Goal: Entertainment & Leisure: Consume media (video, audio)

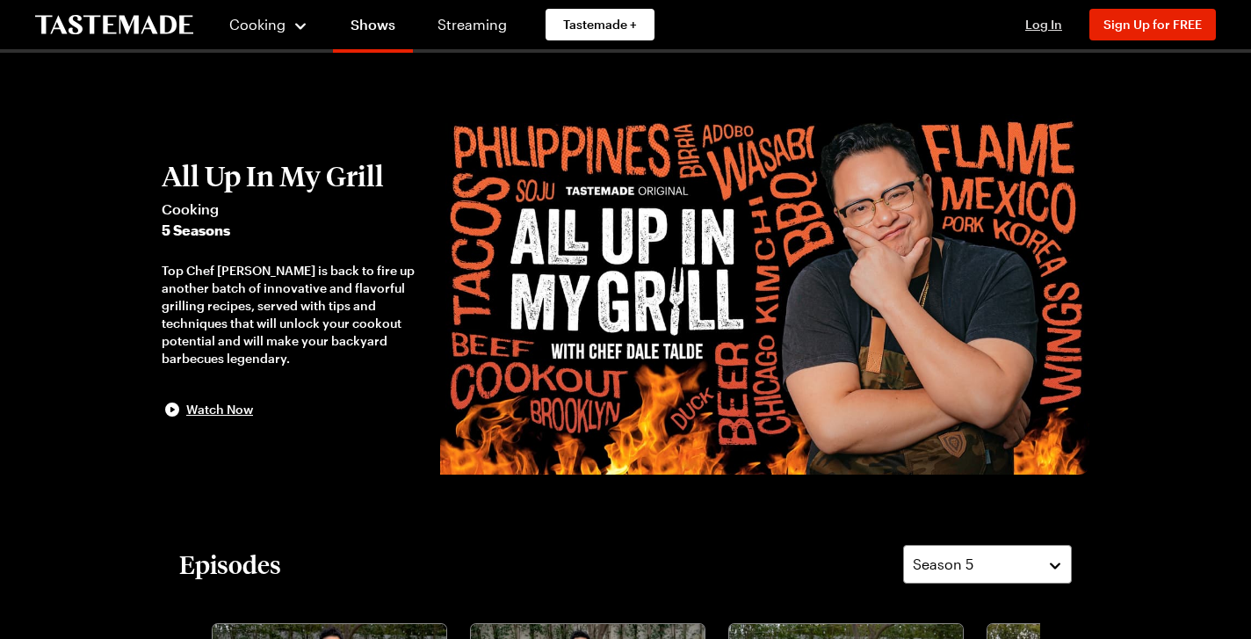
click at [1039, 24] on span "Log In" at bounding box center [1043, 24] width 37 height 15
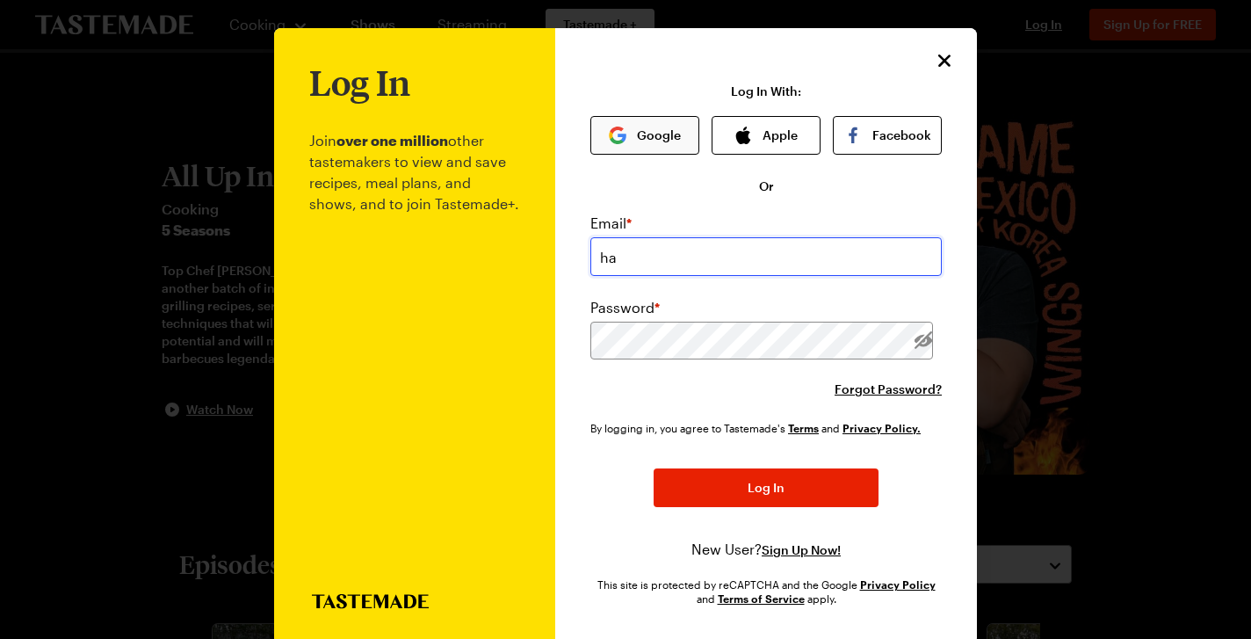
type input "ha"
click at [654, 127] on button "Google" at bounding box center [644, 135] width 109 height 39
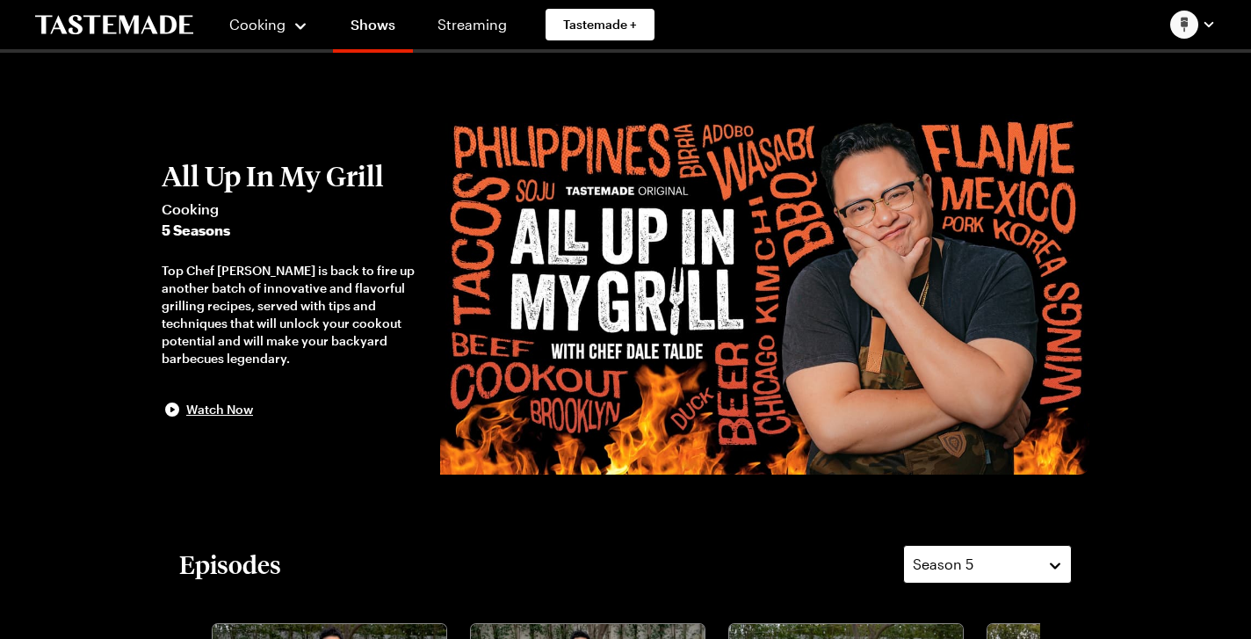
click at [1001, 552] on button "Season 5" at bounding box center [987, 564] width 169 height 39
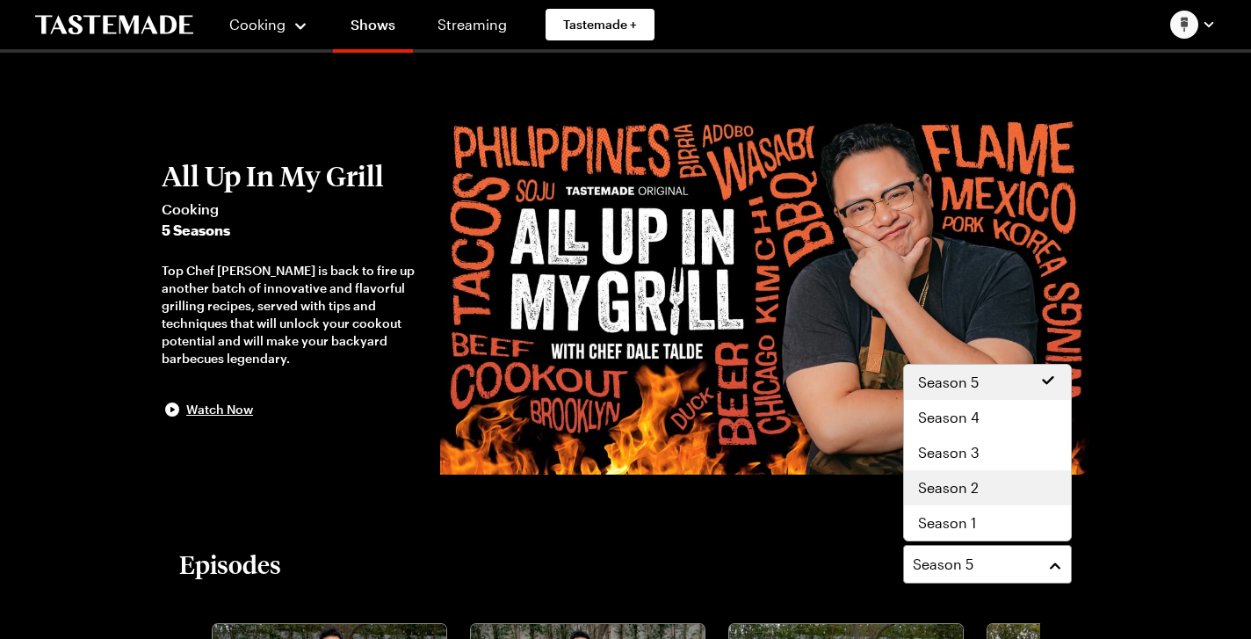
click at [984, 482] on div "Season 2" at bounding box center [987, 487] width 139 height 21
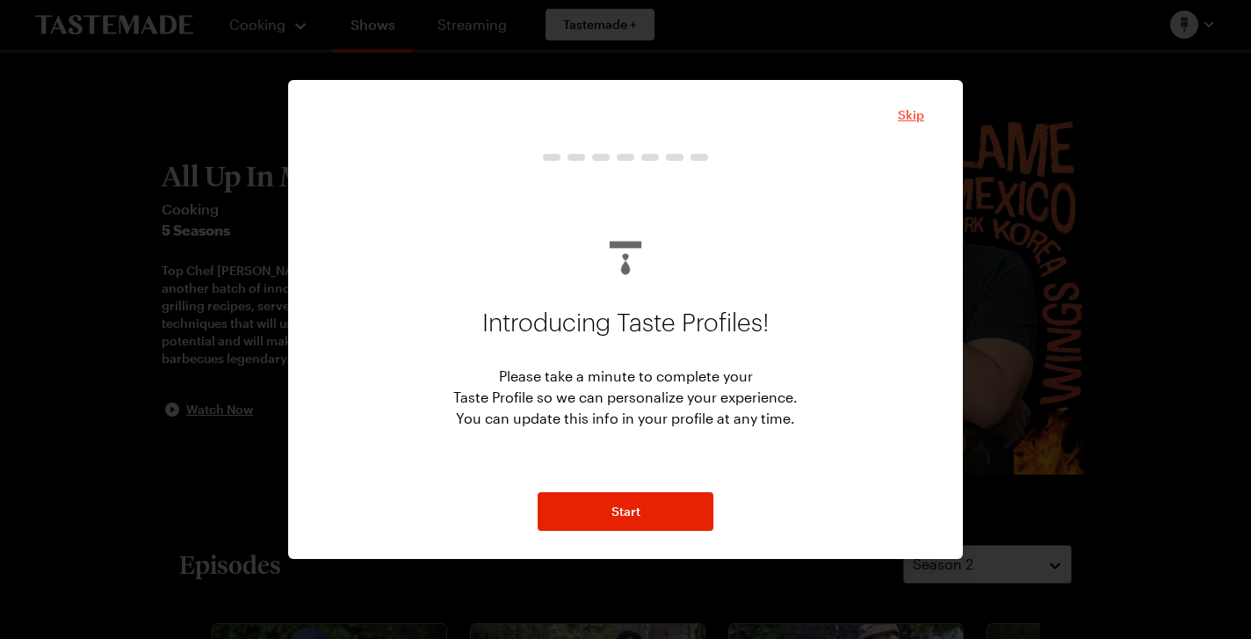
click at [909, 119] on span "Skip" at bounding box center [911, 115] width 26 height 18
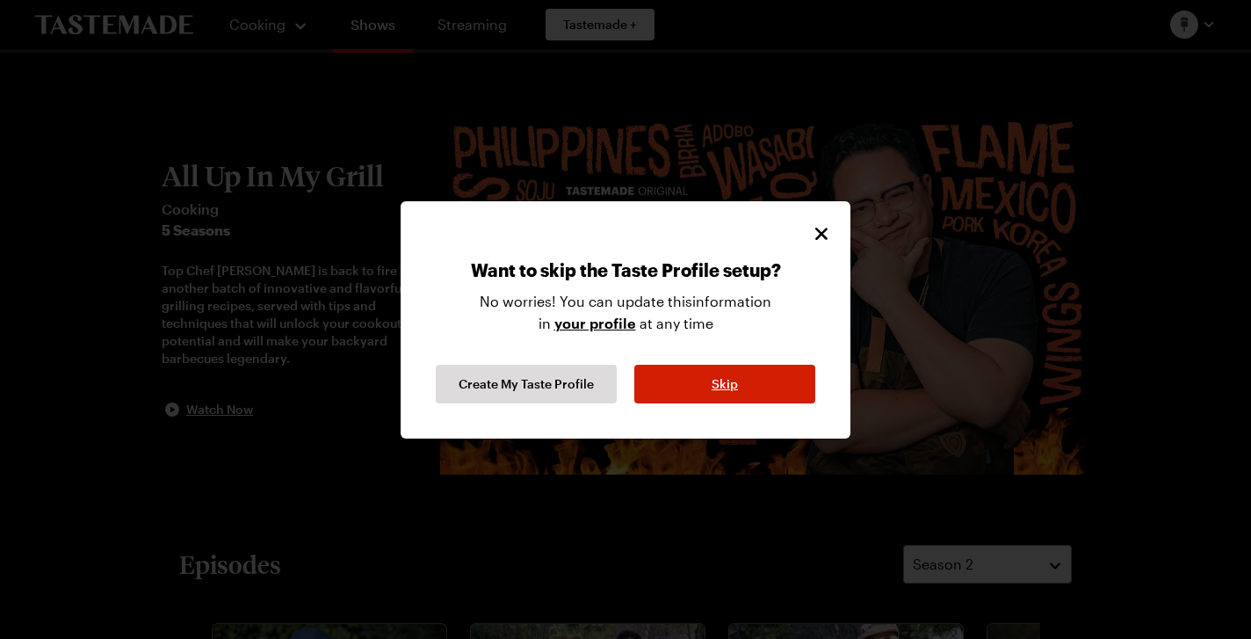
click at [733, 385] on span "Skip" at bounding box center [725, 384] width 26 height 18
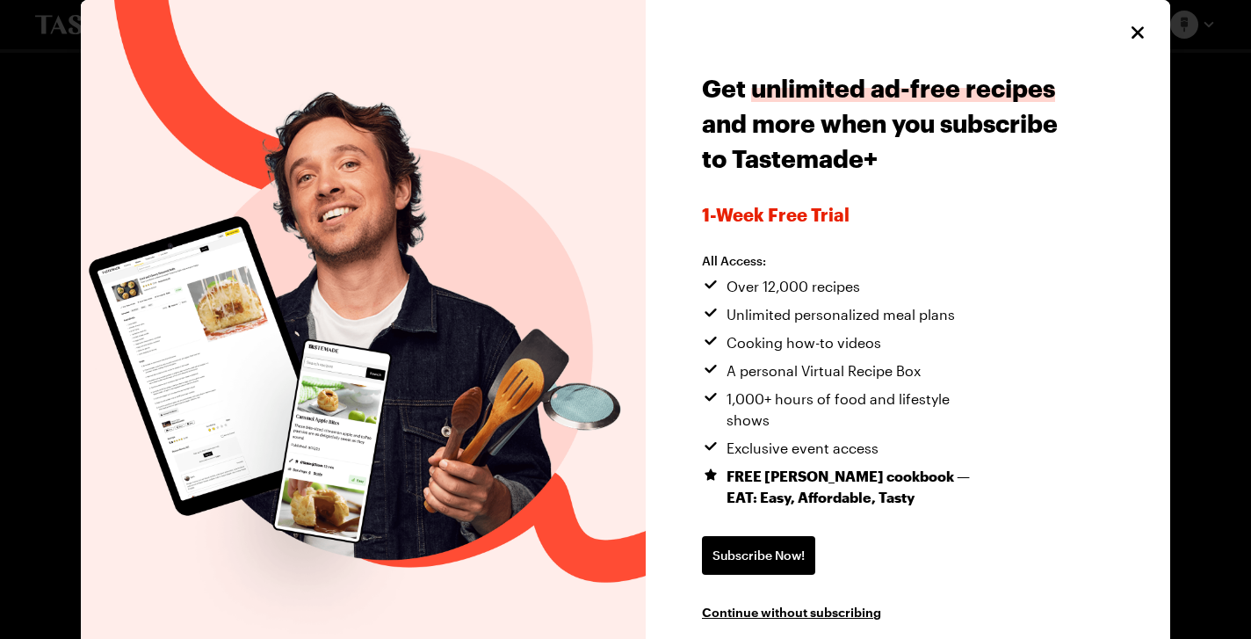
click at [1135, 30] on icon "Close" at bounding box center [1137, 32] width 12 height 12
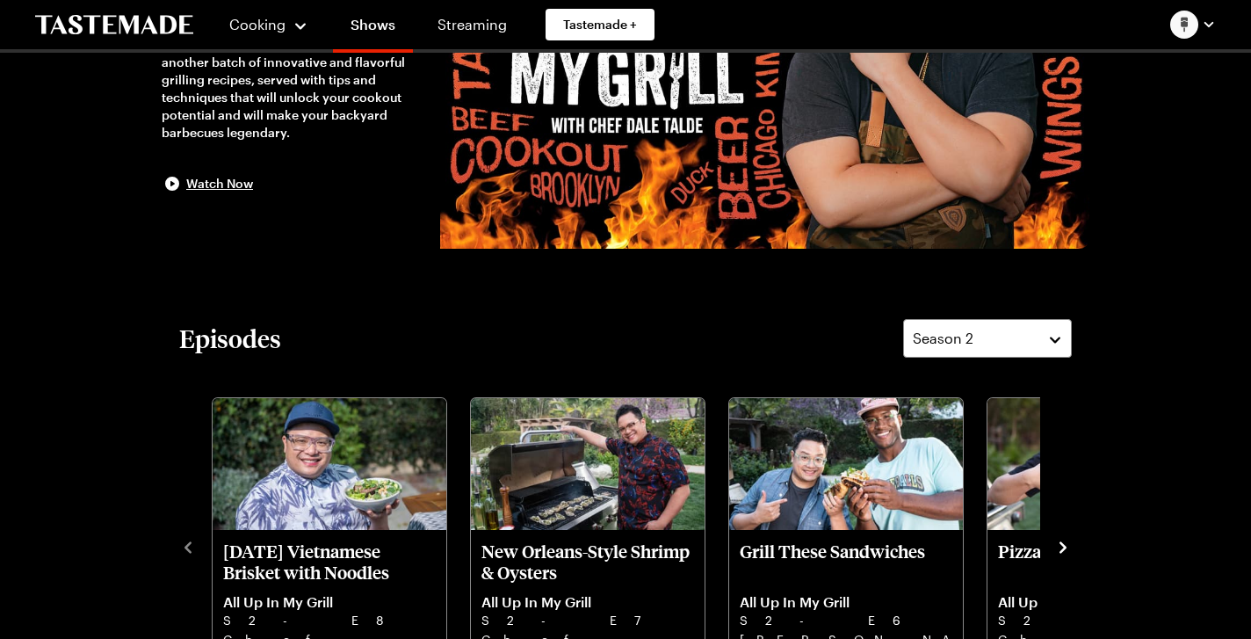
scroll to position [363, 0]
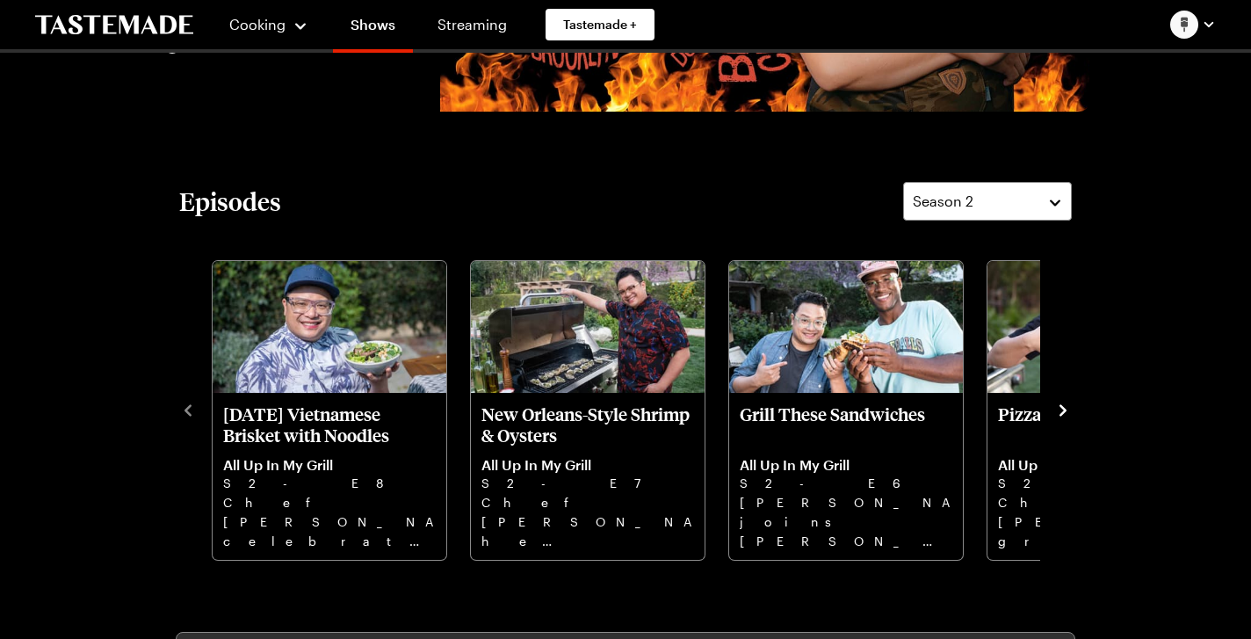
click at [1066, 408] on icon "navigate to next item" at bounding box center [1063, 410] width 18 height 18
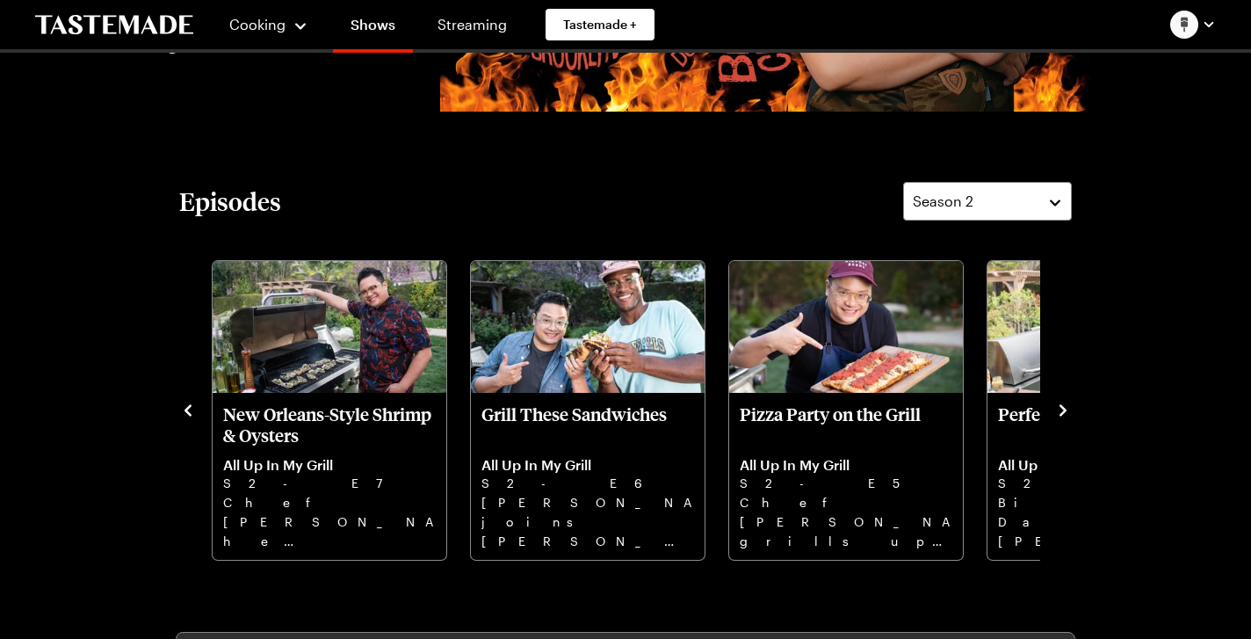
click at [1065, 408] on icon "navigate to next item" at bounding box center [1063, 410] width 18 height 18
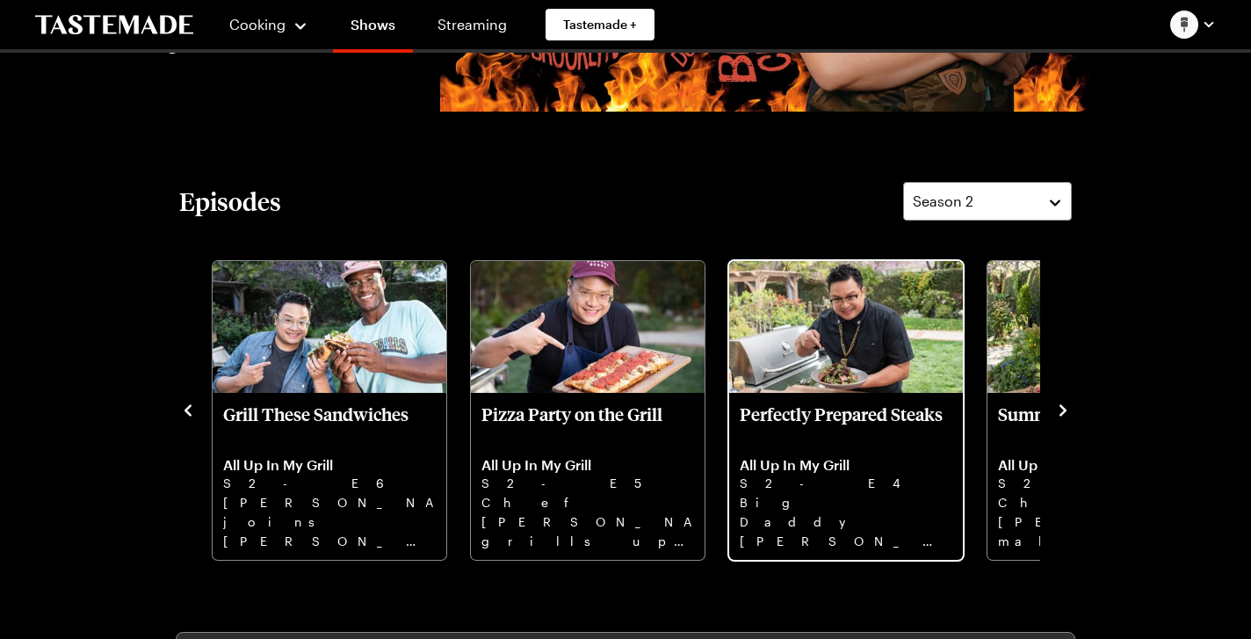
click at [878, 437] on p "Perfectly Prepared Steaks" at bounding box center [846, 424] width 213 height 42
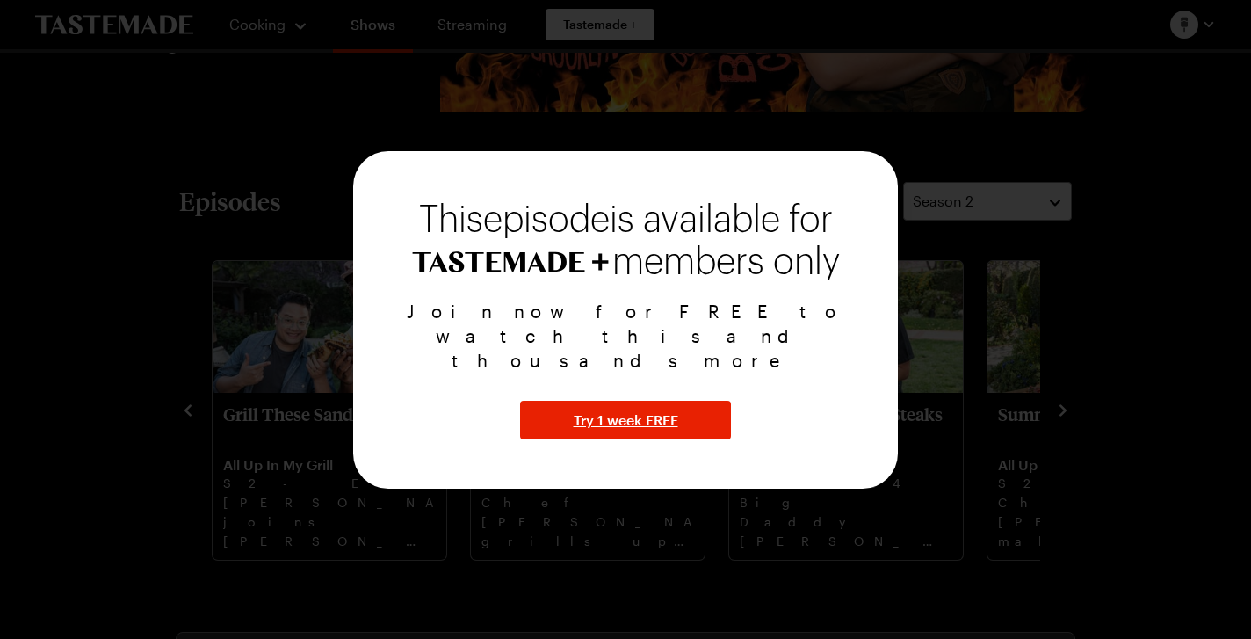
click at [944, 217] on div at bounding box center [625, 319] width 1251 height 639
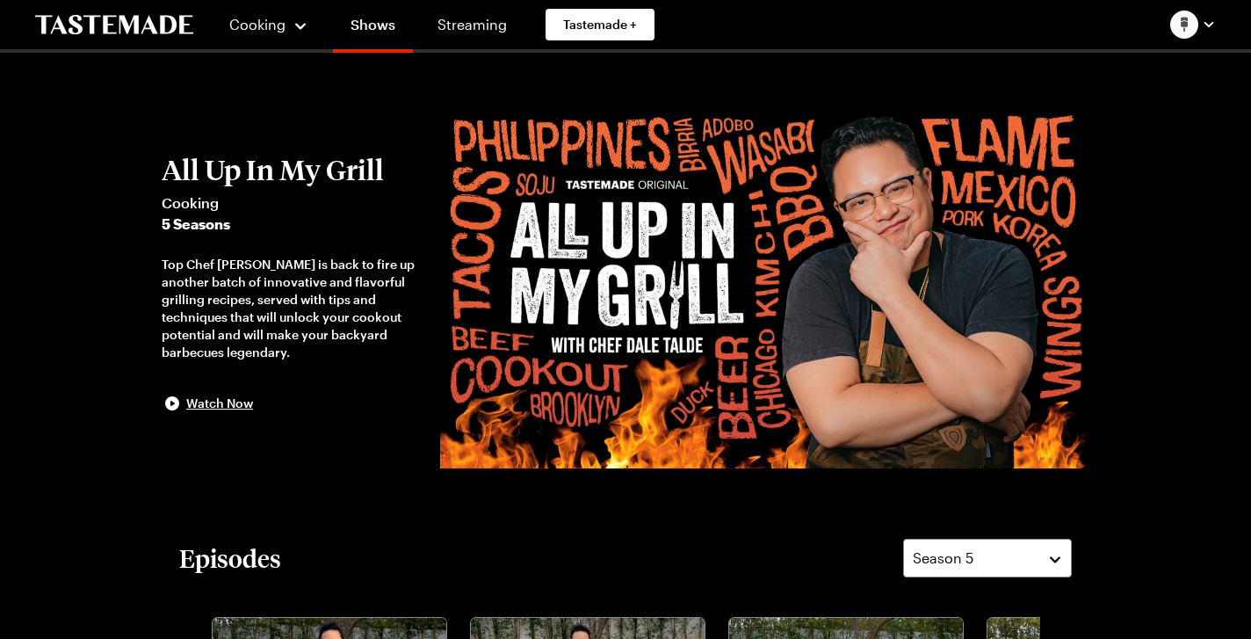
scroll to position [6, 0]
